Goal: Task Accomplishment & Management: Manage account settings

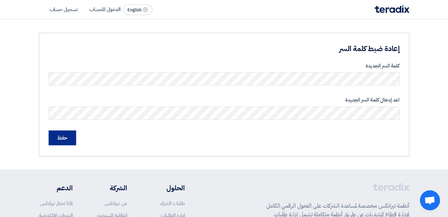
click at [61, 140] on input "حفظ" at bounding box center [62, 137] width 27 height 15
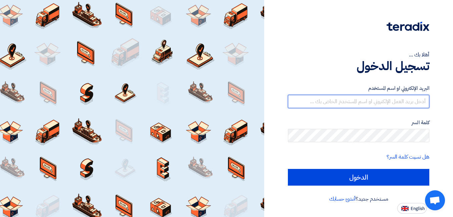
type input "[EMAIL_ADDRESS][DOMAIN_NAME]"
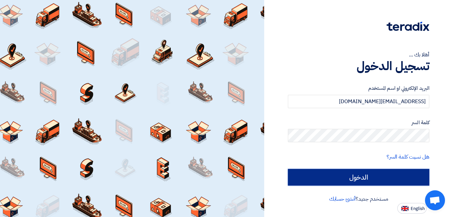
click at [378, 180] on input "الدخول" at bounding box center [358, 177] width 141 height 17
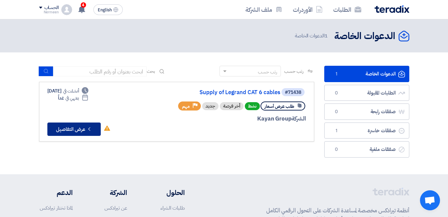
click at [79, 129] on button "Check details عرض التفاصيل" at bounding box center [73, 128] width 53 height 13
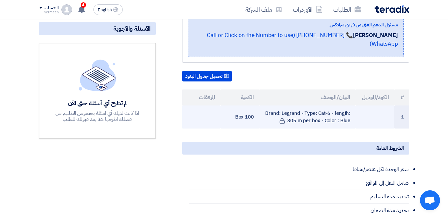
scroll to position [133, 0]
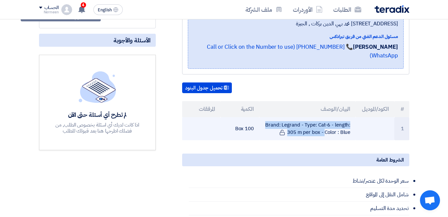
drag, startPoint x: 267, startPoint y: 124, endPoint x: 360, endPoint y: 126, distance: 92.7
click at [360, 126] on tr "1 Brand: Legrand - Type: Cat-6 - length: 305 m per box - Color : Blue 100 Box" at bounding box center [295, 128] width 227 height 23
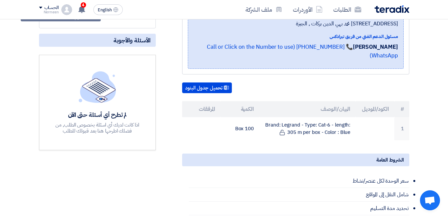
click at [314, 176] on li "سعر الوحدة لكل عنصر/نشاط" at bounding box center [299, 181] width 220 height 14
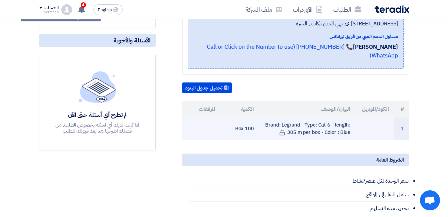
drag, startPoint x: 254, startPoint y: 127, endPoint x: 213, endPoint y: 130, distance: 40.4
click at [213, 130] on tr "1 Brand: Legrand - Type: Cat-6 - length: 305 m per box - Color : Blue 100 Box" at bounding box center [295, 128] width 227 height 23
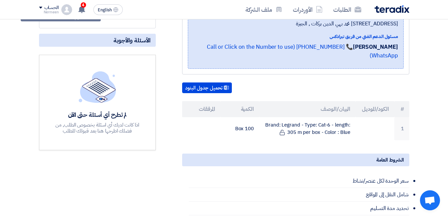
click at [164, 148] on div "Supply of Legrand CAT 6 cables بيانات العميل [PERSON_NAME] Procurement Speciali…" at bounding box center [287, 176] width 253 height 415
